Goal: Task Accomplishment & Management: Manage account settings

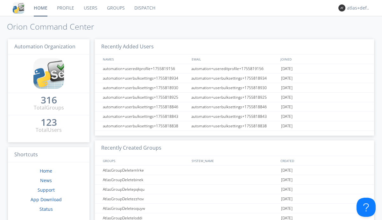
click at [115, 8] on link "Groups" at bounding box center [115, 8] width 27 height 16
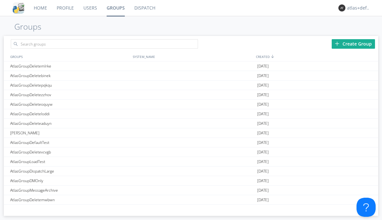
click at [354, 44] on div "Create Group" at bounding box center [353, 44] width 43 height 10
click at [115, 8] on link "Groups" at bounding box center [116, 8] width 28 height 16
type input "AtlasGroupDeleteowoxg"
click at [90, 8] on link "Users" at bounding box center [90, 8] width 23 height 16
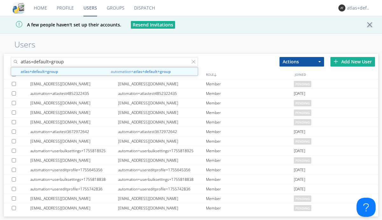
type input "atlas+default+group"
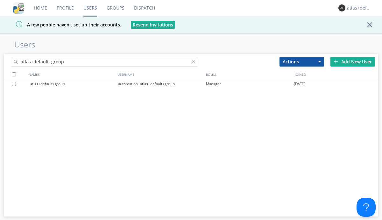
click at [162, 84] on div "automation+atlas+default+group" at bounding box center [162, 84] width 88 height 10
click at [144, 8] on link "Dispatch" at bounding box center [144, 8] width 31 height 16
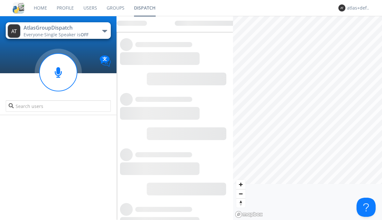
click at [90, 8] on link "Users" at bounding box center [90, 8] width 23 height 16
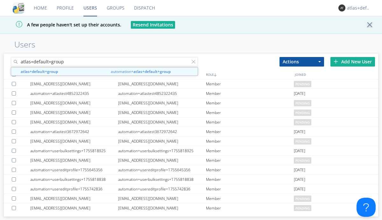
type input "atlas+default+group"
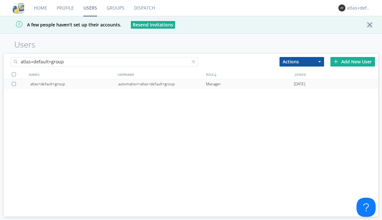
click at [162, 84] on div "automation+atlas+default+group" at bounding box center [162, 84] width 88 height 10
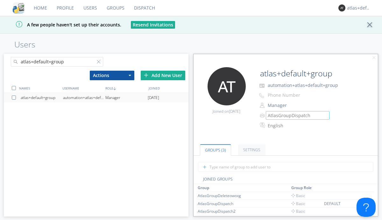
scroll to position [56, 0]
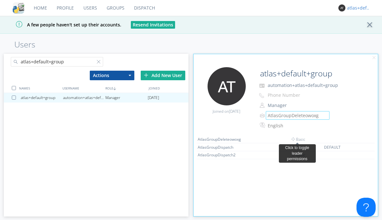
click at [144, 8] on link "Dispatch" at bounding box center [144, 8] width 31 height 16
click at [357, 8] on div "atlas+default+group" at bounding box center [359, 8] width 24 height 6
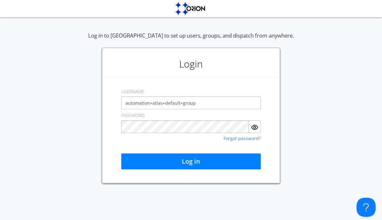
type input "automation+atlas+default+group"
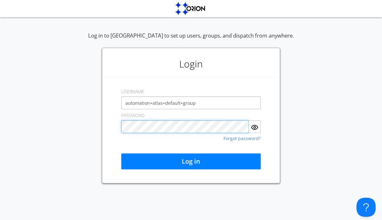
click at [191, 161] on button "Log in" at bounding box center [191, 162] width 140 height 16
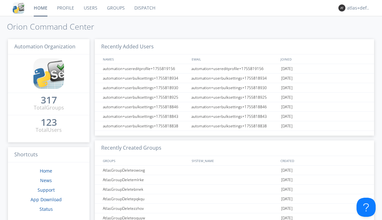
click at [144, 8] on link "Dispatch" at bounding box center [145, 8] width 31 height 16
click at [90, 8] on link "Users" at bounding box center [90, 8] width 23 height 16
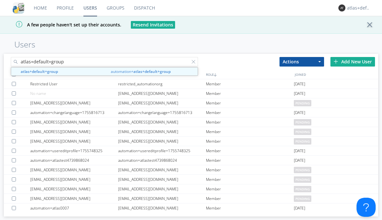
type input "atlas+default+group"
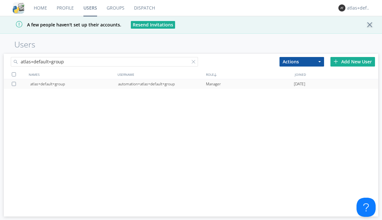
click at [162, 84] on div "automation+atlas+default+group" at bounding box center [162, 84] width 88 height 10
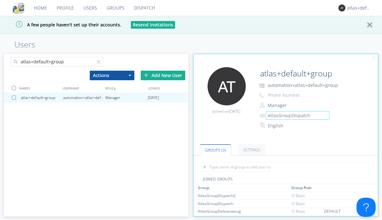
click at [115, 8] on link "Groups" at bounding box center [115, 8] width 27 height 16
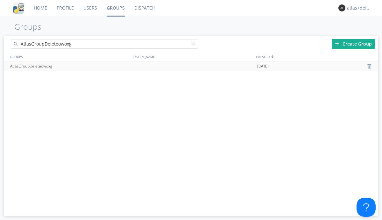
type input "AtlasGroupDeleteowoxg"
click at [370, 66] on div at bounding box center [370, 66] width 6 height 5
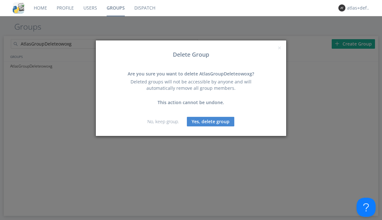
click at [211, 121] on button "Yes, delete group" at bounding box center [210, 122] width 47 height 10
